Goal: Check status: Check status

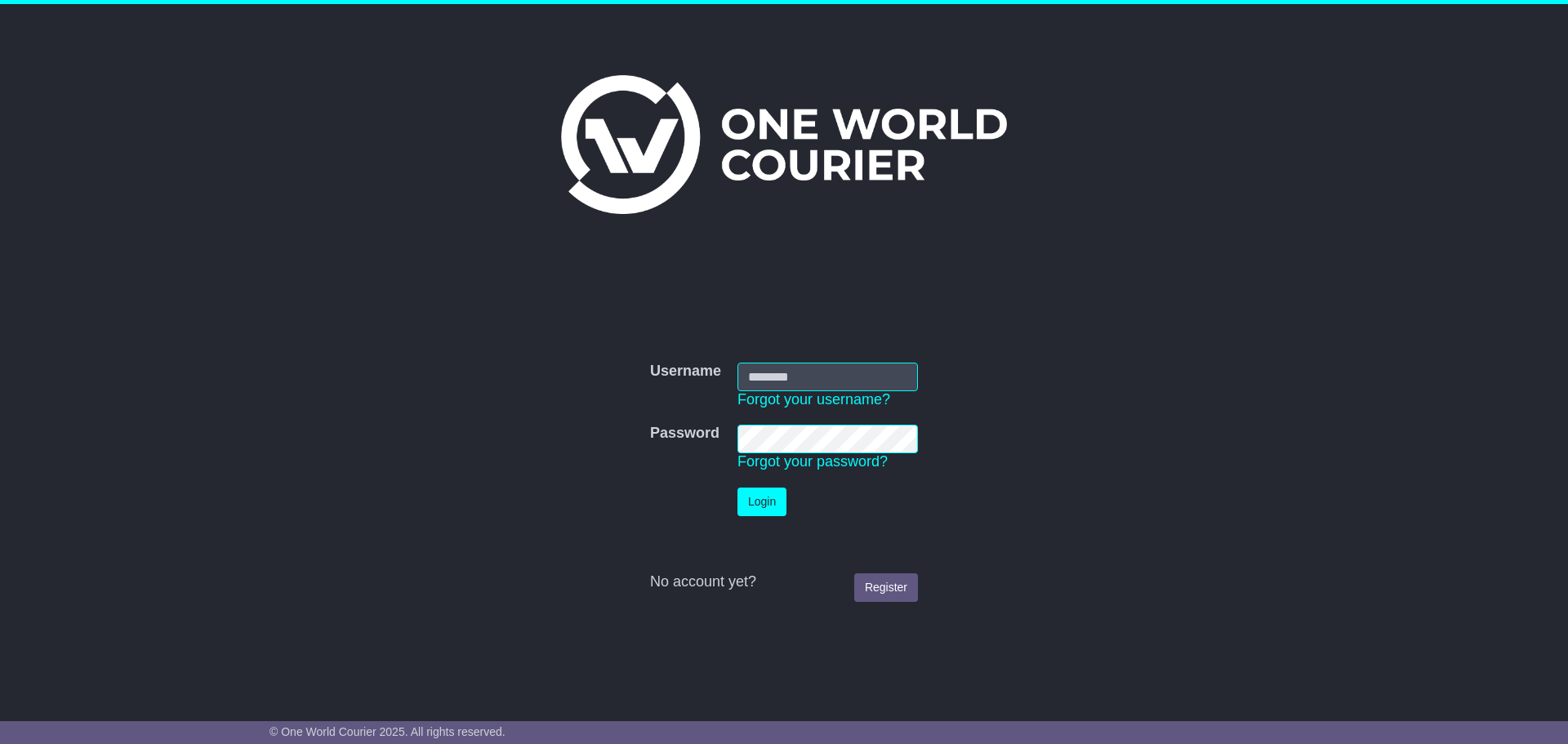
type input "**********"
drag, startPoint x: 0, startPoint y: 0, endPoint x: 782, endPoint y: 498, distance: 927.1
click at [782, 498] on button "Login" at bounding box center [762, 501] width 49 height 28
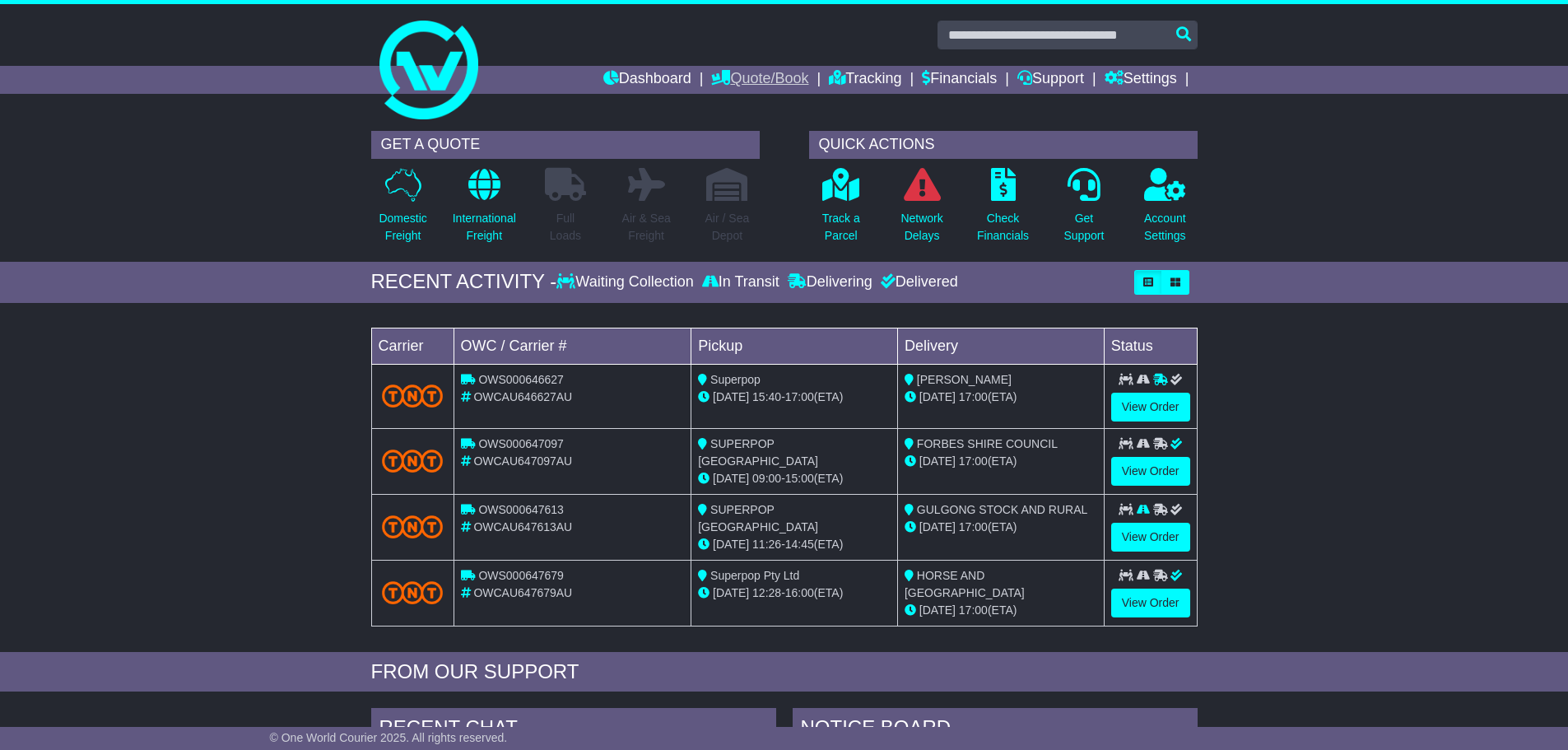
click at [767, 78] on link "Quote/Book" at bounding box center [759, 79] width 97 height 28
click at [736, 102] on link "Domestic" at bounding box center [777, 107] width 130 height 19
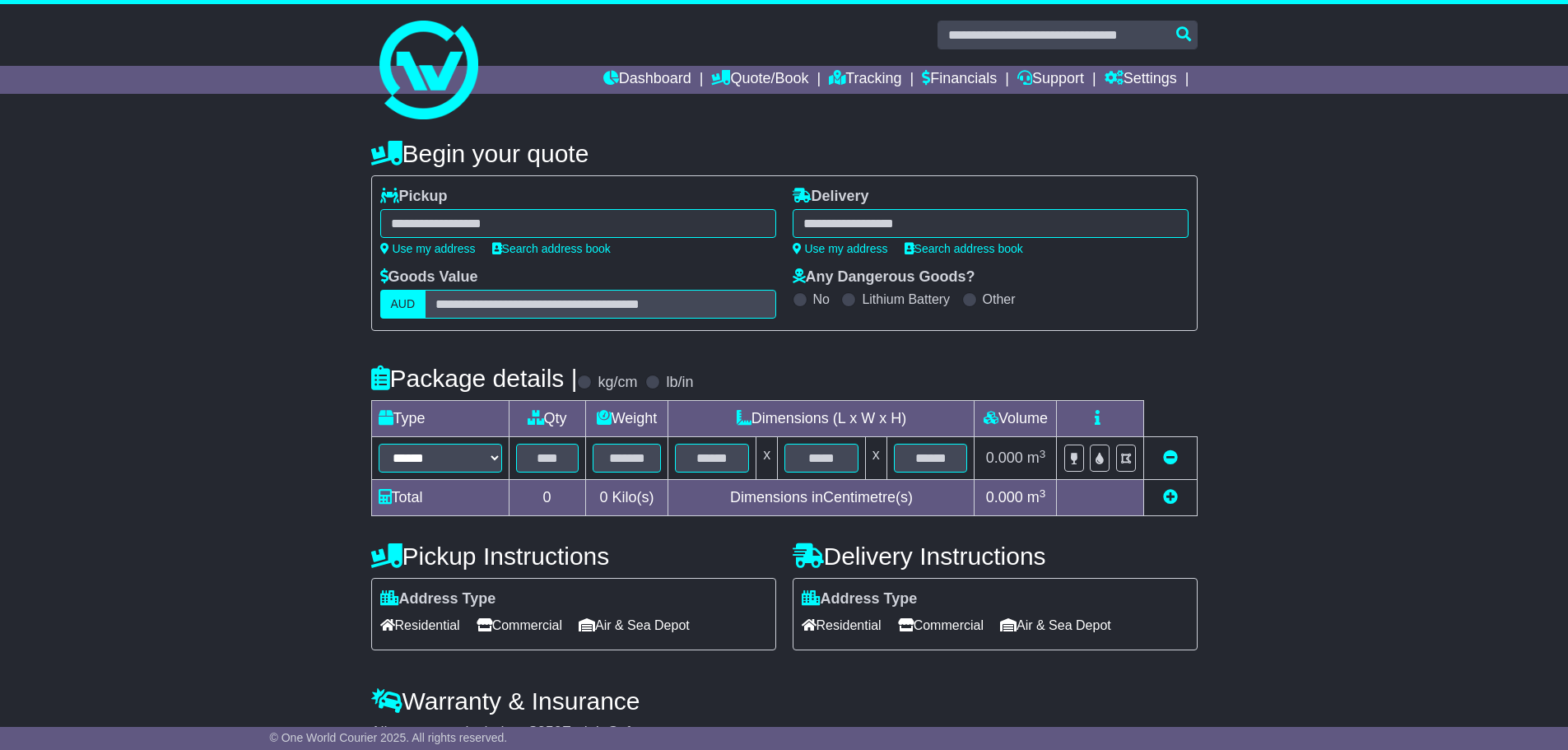
click at [409, 622] on span "Residential" at bounding box center [420, 625] width 80 height 25
click at [563, 633] on span "Commercial" at bounding box center [520, 625] width 86 height 25
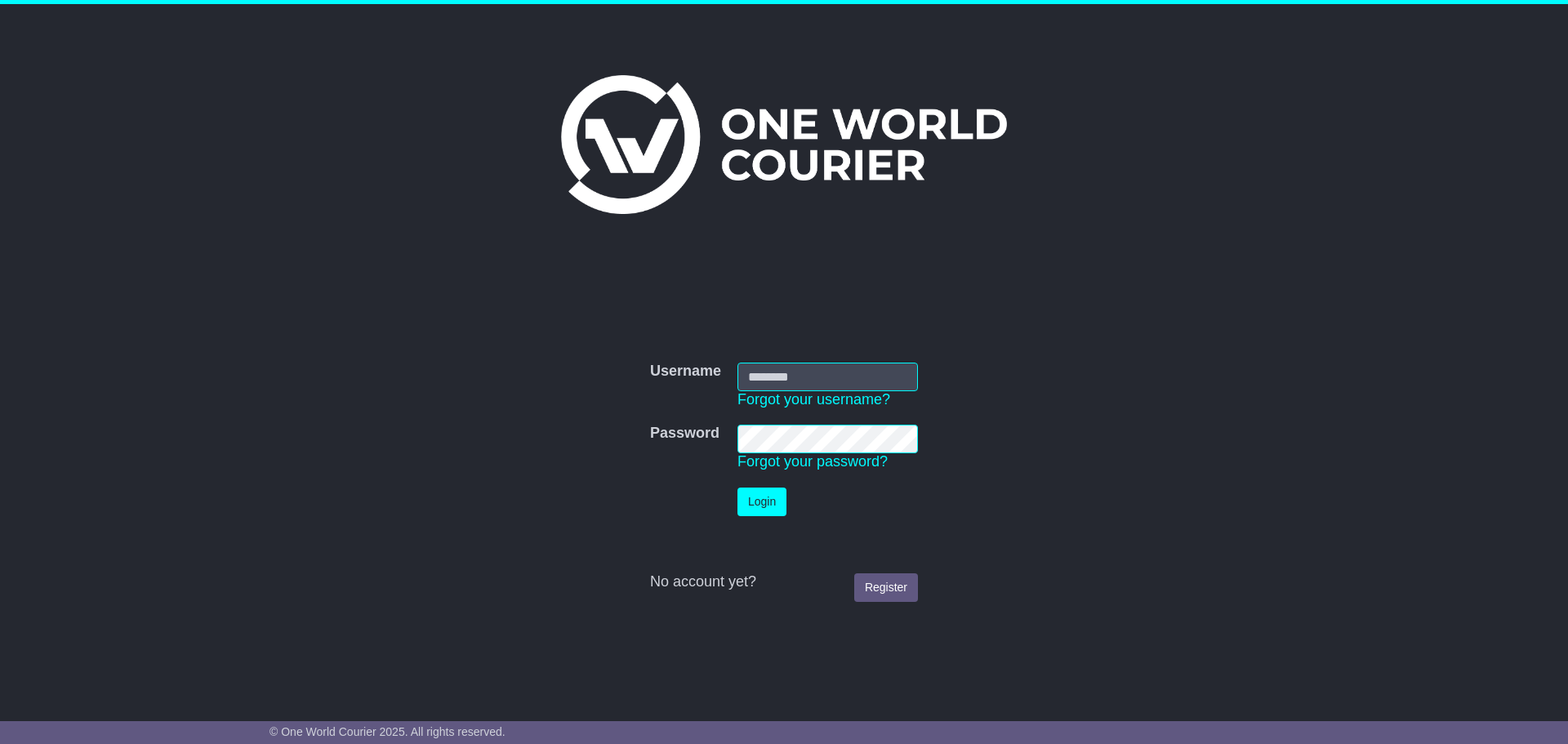
type input "**********"
click at [750, 512] on button "Login" at bounding box center [762, 501] width 49 height 28
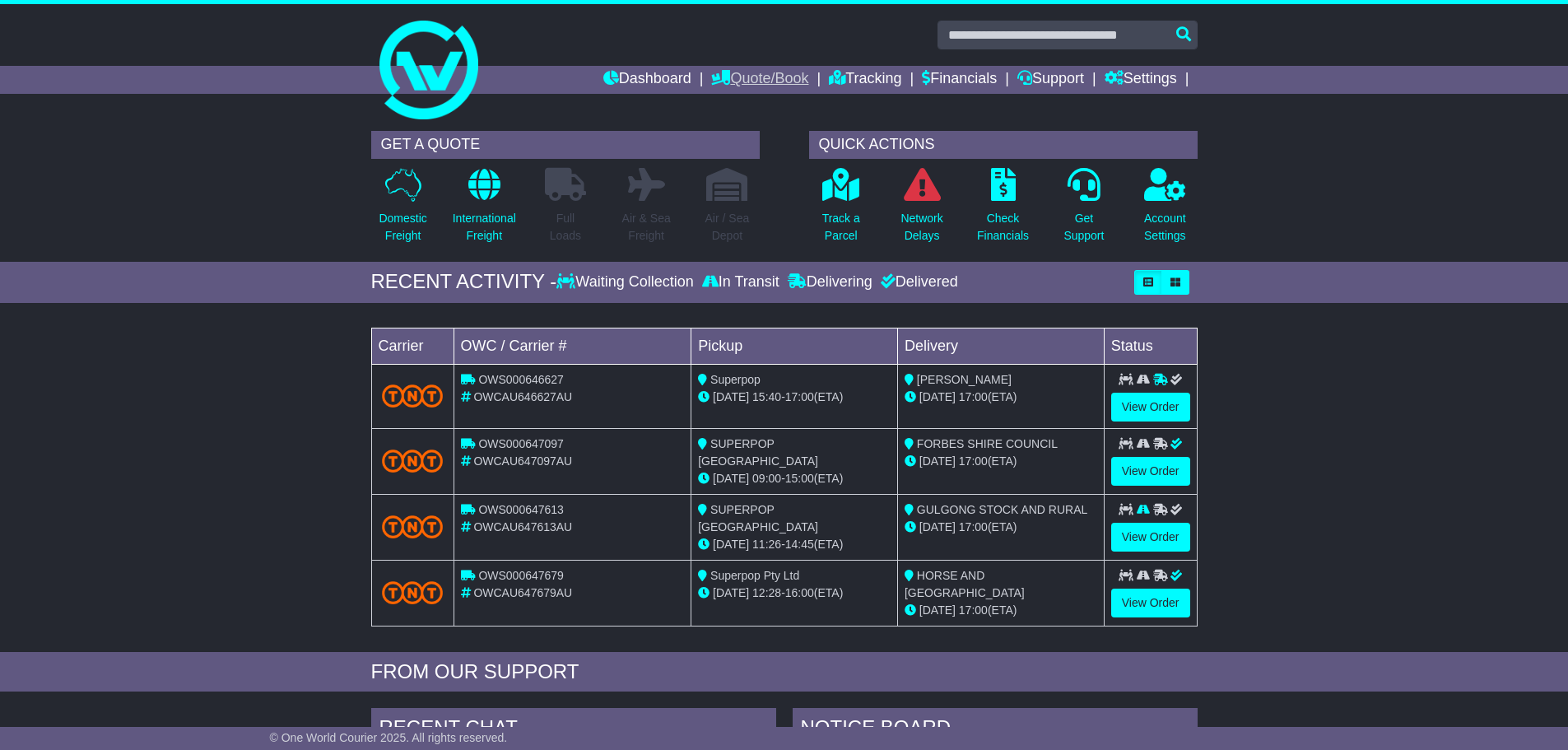
click at [742, 71] on link "Quote/Book" at bounding box center [759, 79] width 97 height 28
click at [839, 76] on link "Tracking" at bounding box center [866, 79] width 72 height 28
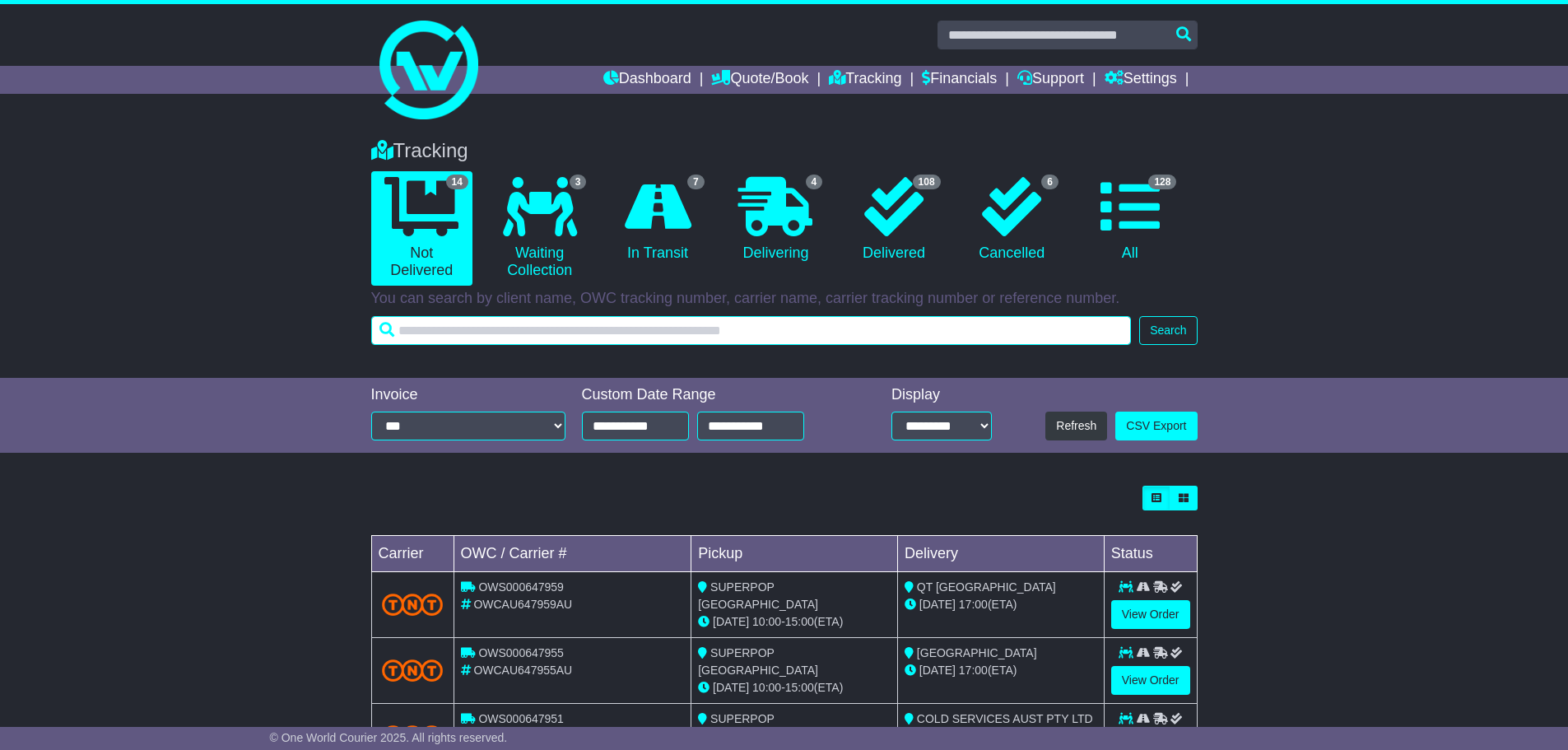
click at [717, 339] on input "text" at bounding box center [751, 330] width 761 height 28
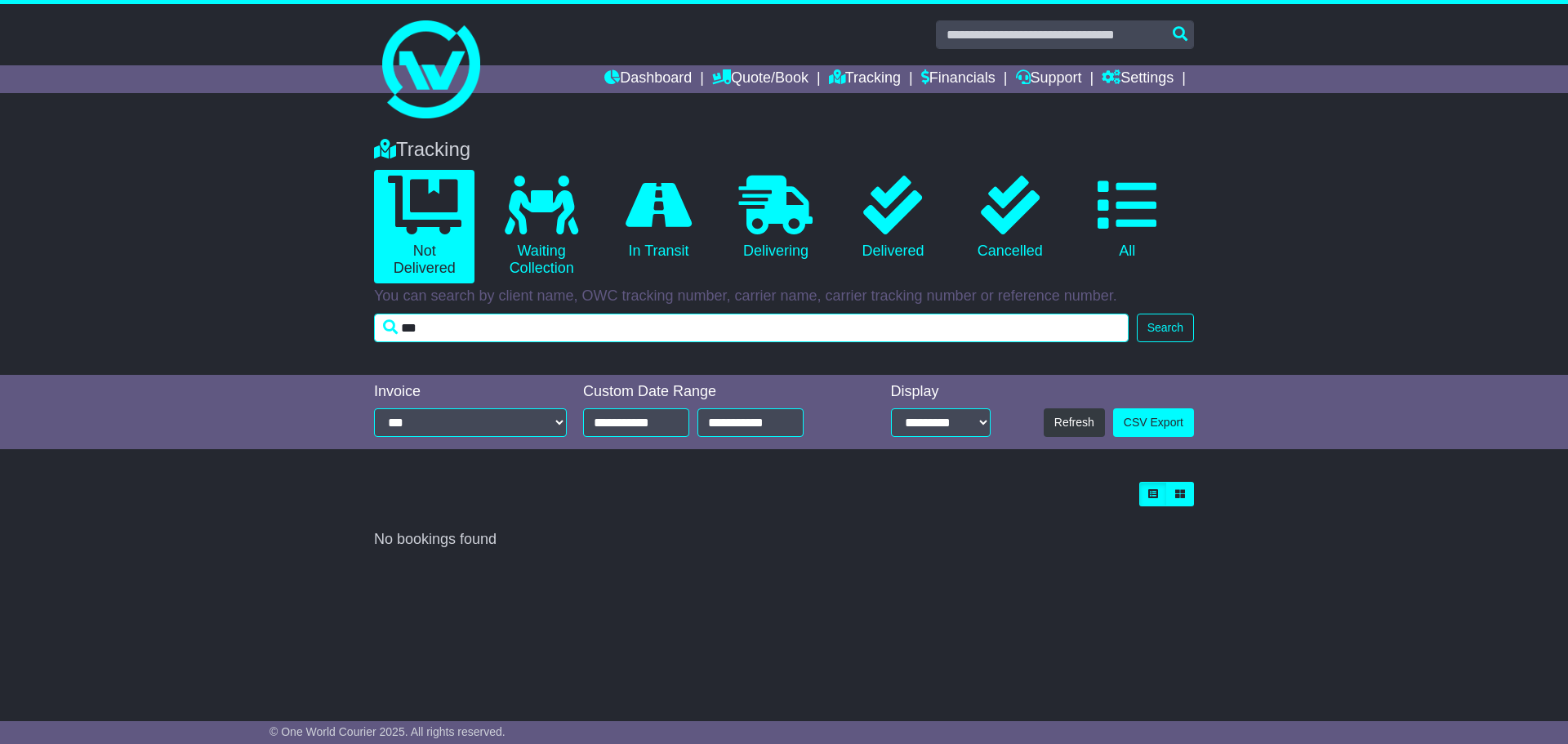
drag, startPoint x: 710, startPoint y: 336, endPoint x: 221, endPoint y: 330, distance: 489.0
click at [221, 330] on div "Tracking 0 Not Delivered 0 Waiting Collection 0 In Transit 0 Delivering 0" at bounding box center [784, 248] width 1568 height 253
type input "******"
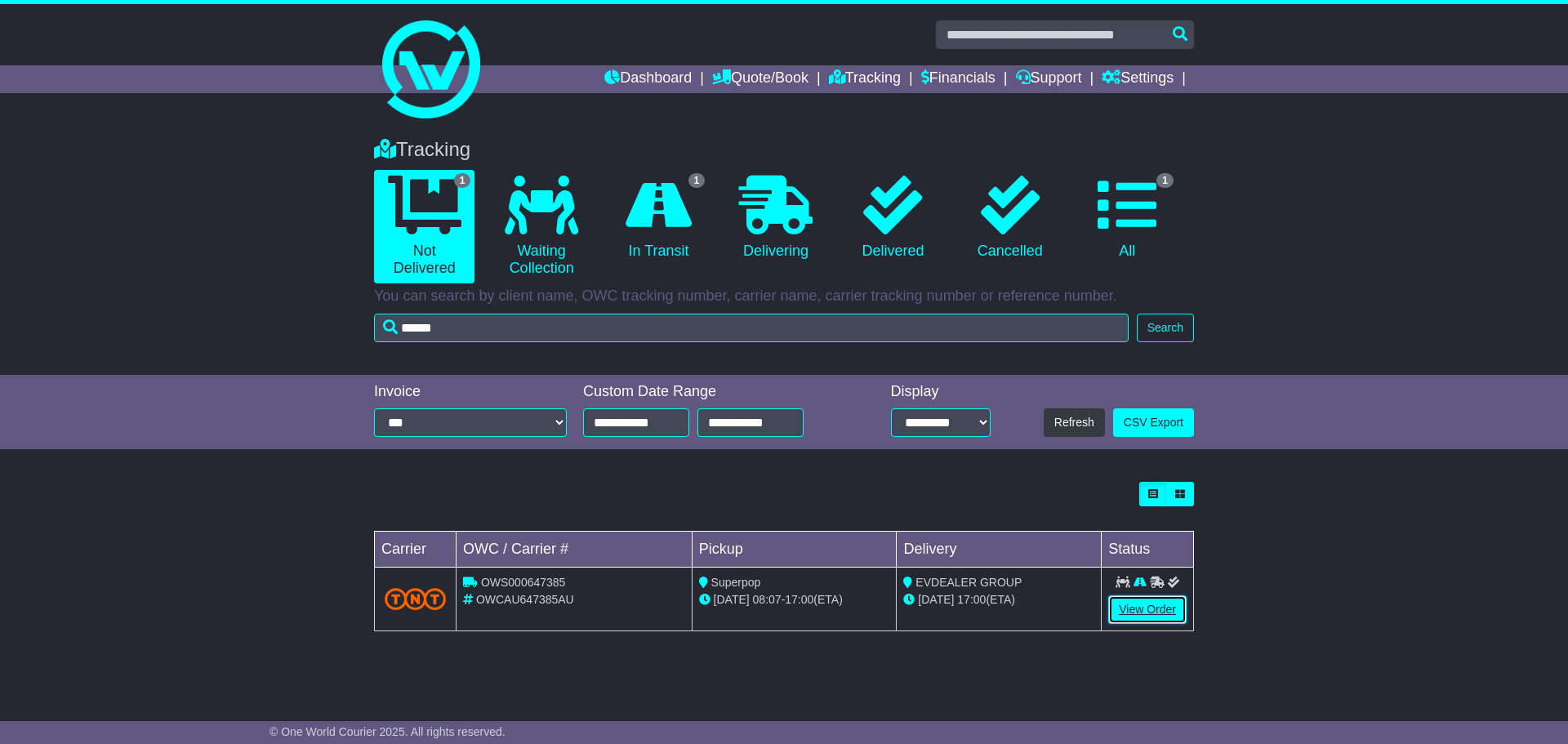
click at [1130, 611] on link "View Order" at bounding box center [1147, 608] width 78 height 28
